Goal: Information Seeking & Learning: Find specific fact

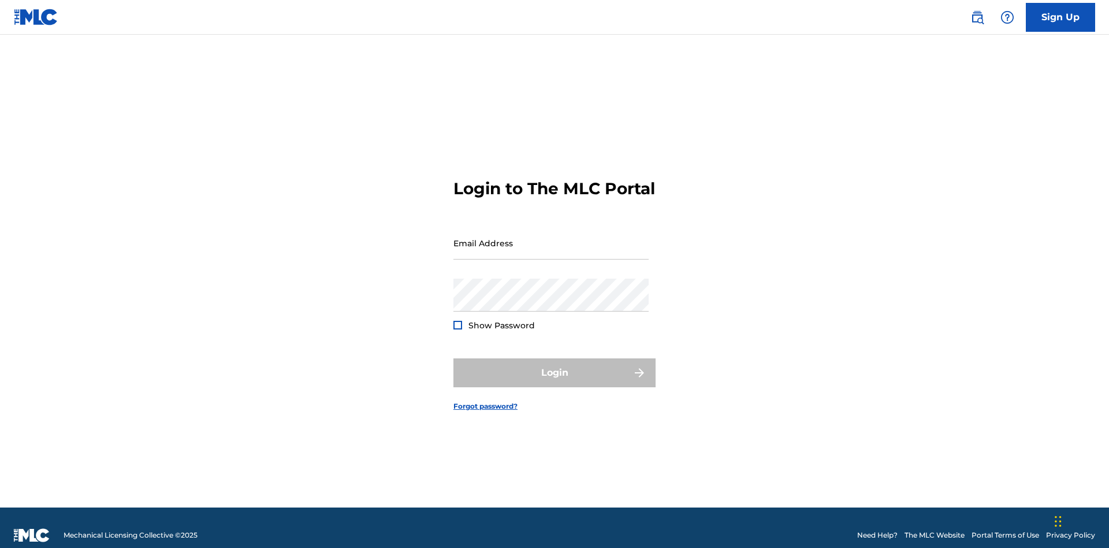
scroll to position [15, 0]
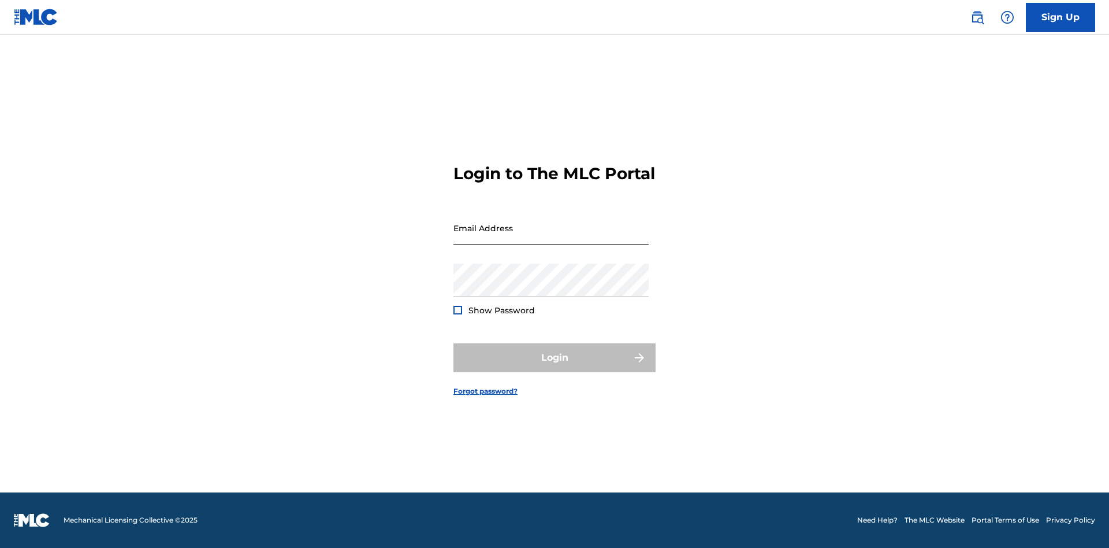
click at [551, 237] on input "Email Address" at bounding box center [551, 227] width 195 height 33
type input "[EMAIL_ADDRESS][DOMAIN_NAME]"
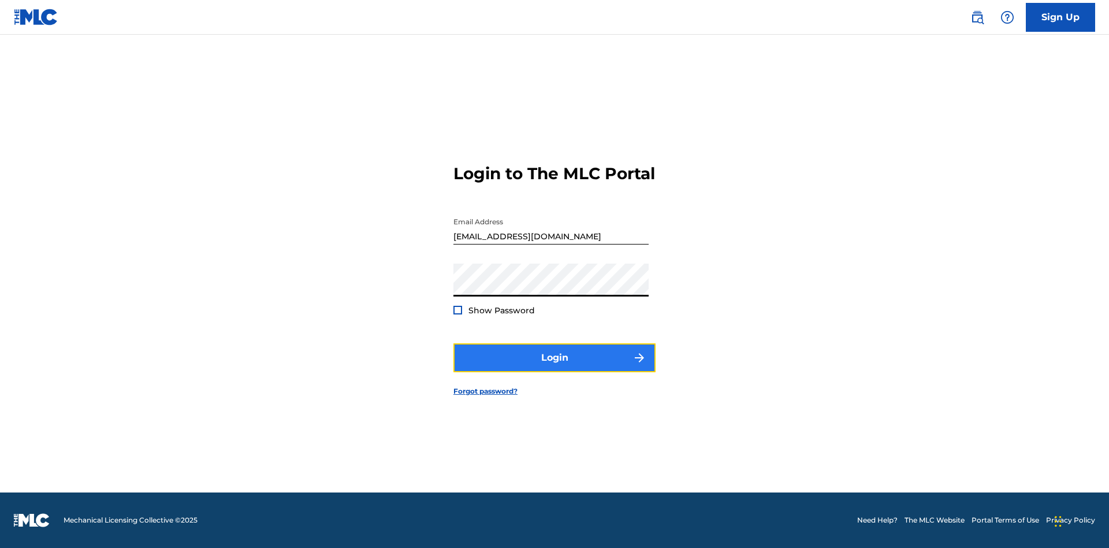
click at [555, 367] on button "Login" at bounding box center [555, 357] width 202 height 29
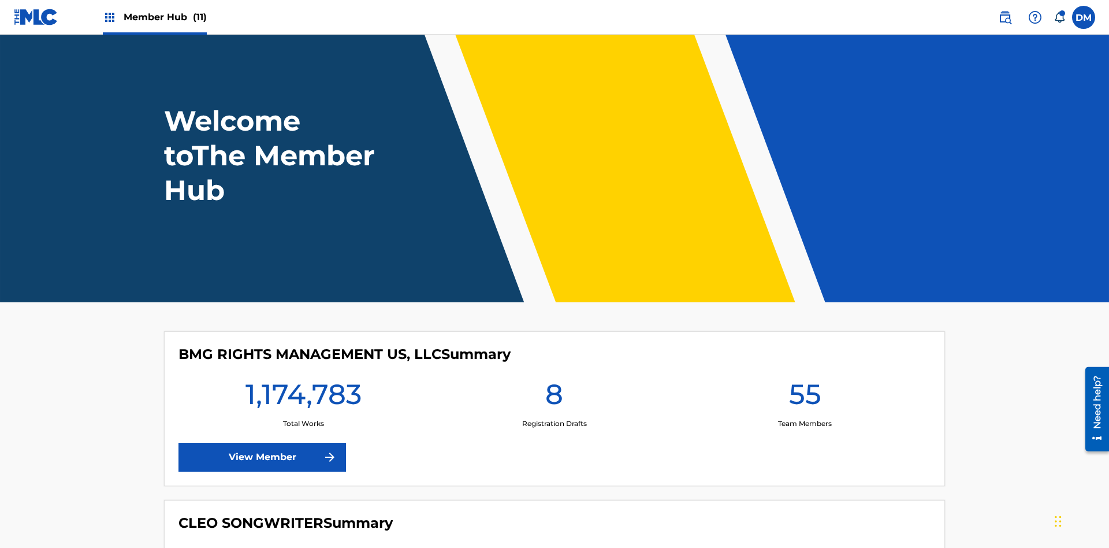
click at [165, 17] on span "Member Hub (11)" at bounding box center [165, 16] width 83 height 13
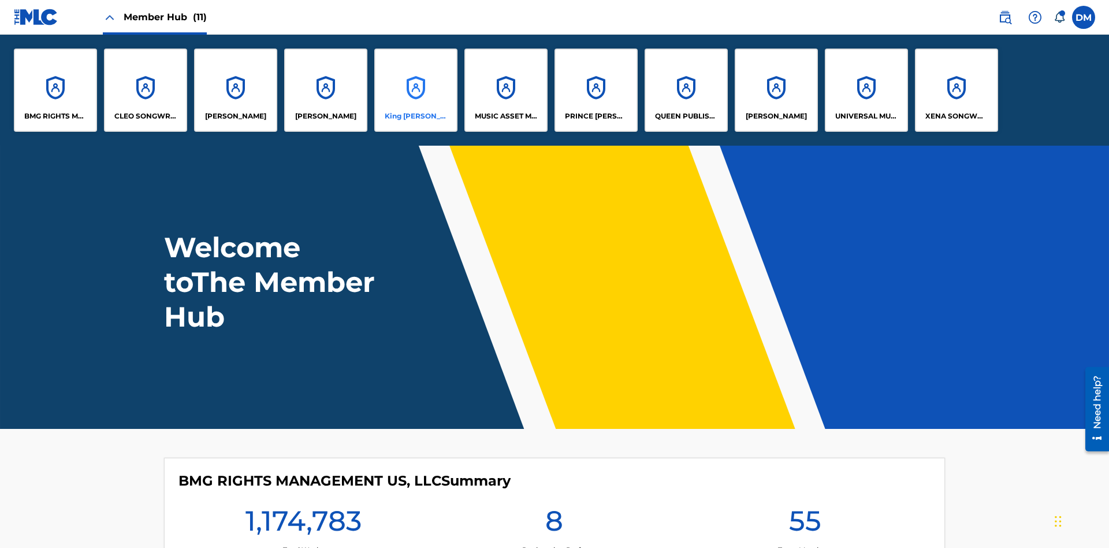
click at [415, 116] on p "King [PERSON_NAME]" at bounding box center [416, 116] width 63 height 10
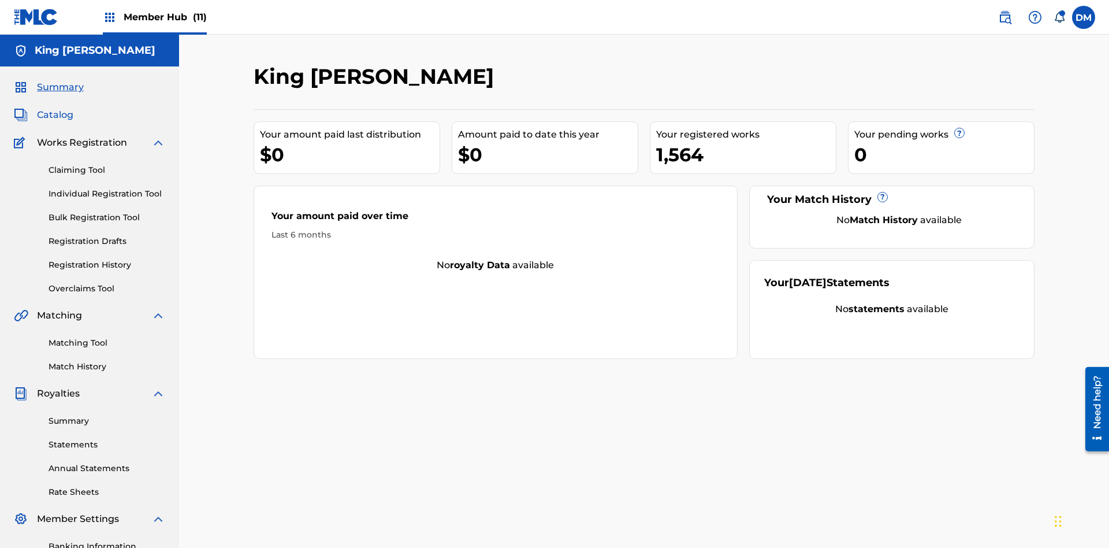
click at [55, 108] on span "Catalog" at bounding box center [55, 115] width 36 height 14
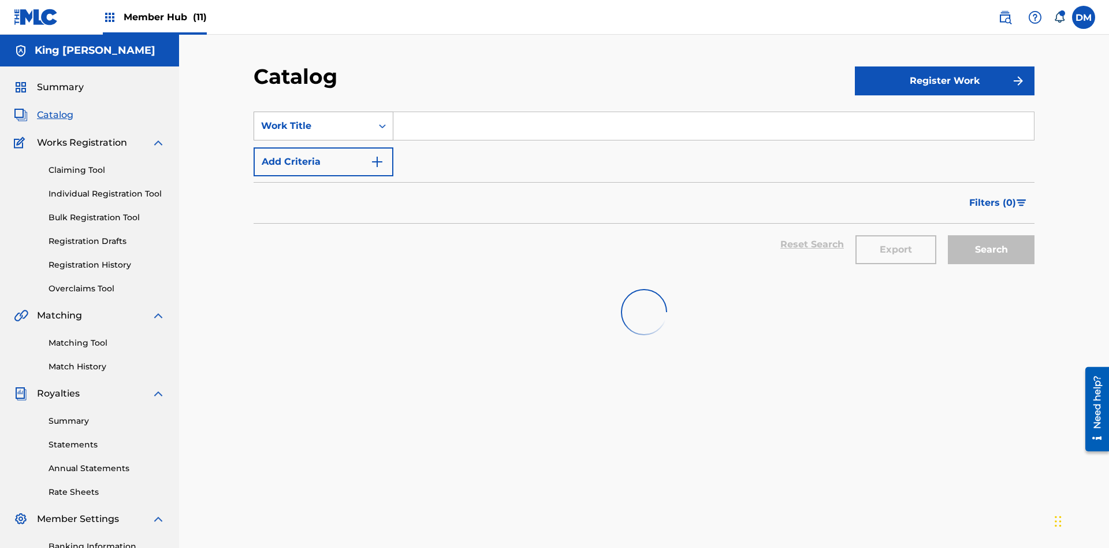
click at [313, 119] on div "Work Title" at bounding box center [313, 126] width 104 height 14
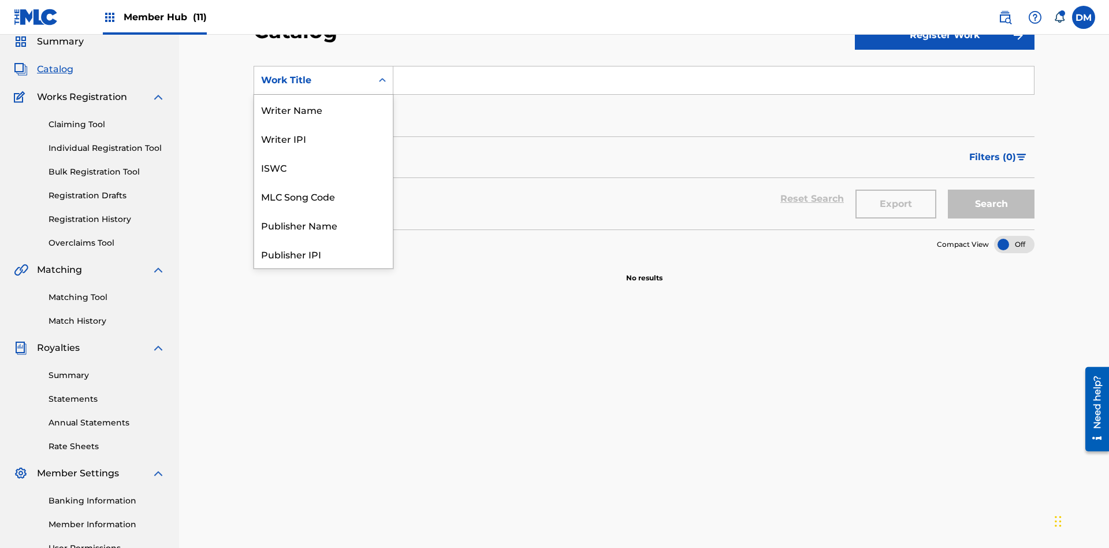
scroll to position [173, 0]
click at [324, 254] on div "Work Title" at bounding box center [323, 253] width 139 height 29
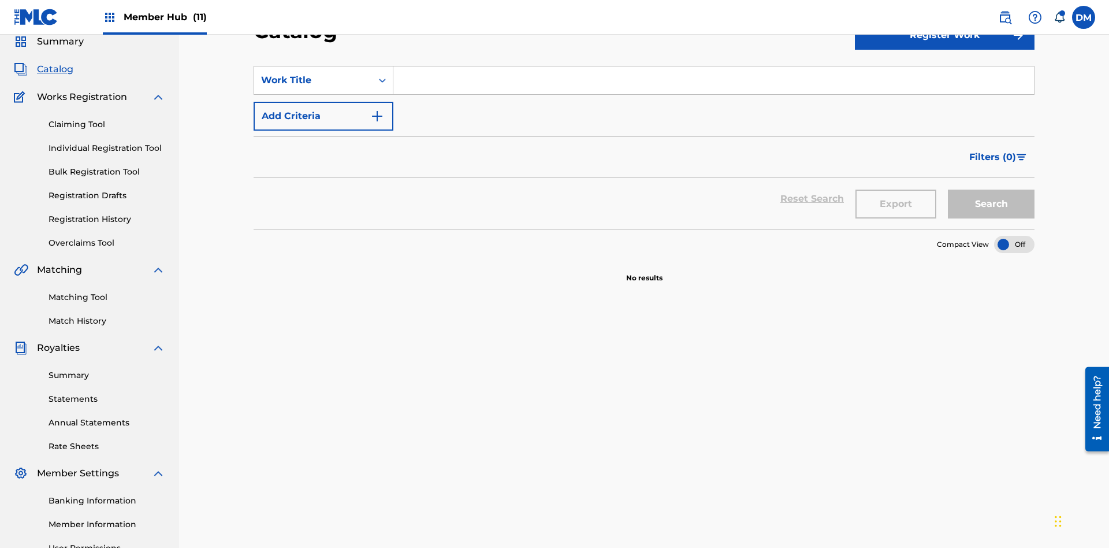
click at [714, 83] on input "Search Form" at bounding box center [713, 80] width 641 height 28
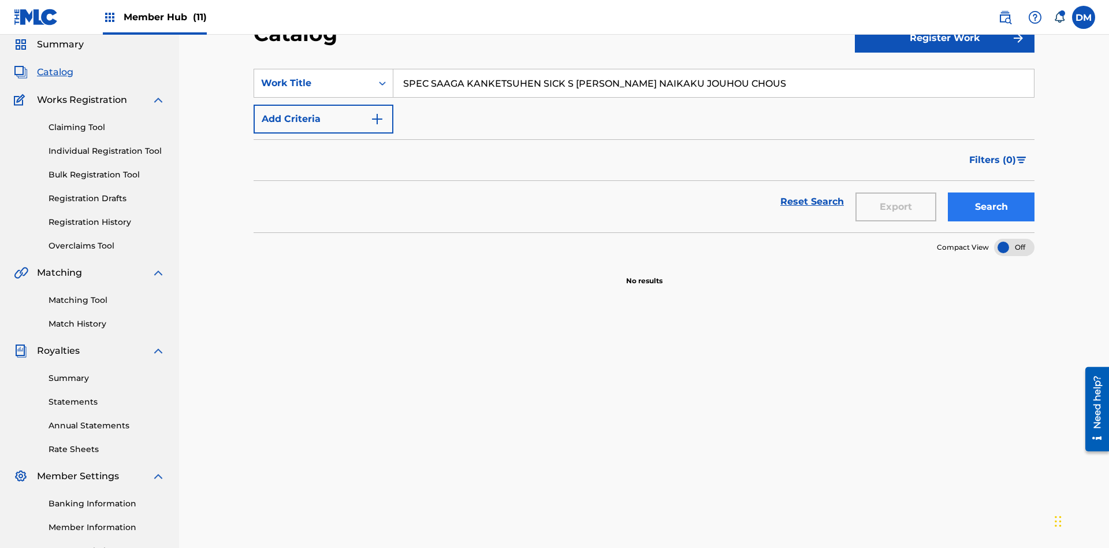
type input "SPEC SAAGA KANKETSUHEN SICK S [PERSON_NAME] NAIKAKU JOUHOU CHOUS"
click at [991, 192] on button "Search" at bounding box center [991, 206] width 87 height 29
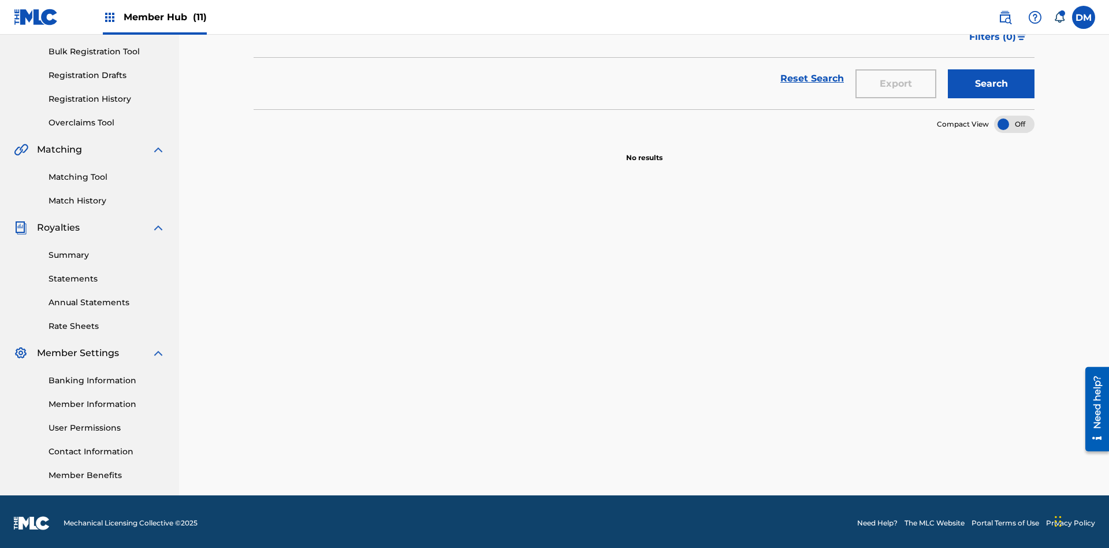
click at [1014, 121] on div at bounding box center [1014, 124] width 40 height 17
